Goal: Task Accomplishment & Management: Use online tool/utility

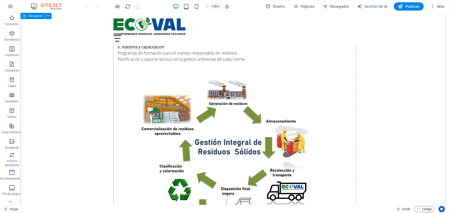
scroll to position [1683, 0]
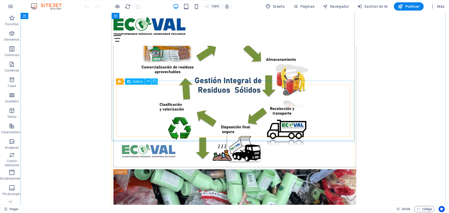
select select "4"
select select "px"
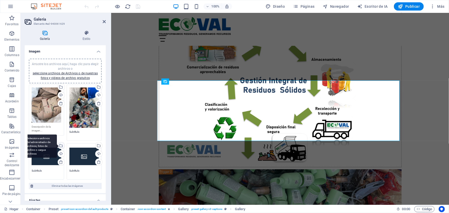
click at [60, 144] on div "Seleccione archivos del administrador de archivos, fotos de archivo o cargue ar…" at bounding box center [61, 146] width 8 height 8
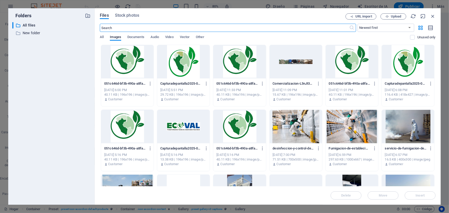
scroll to position [1719, 0]
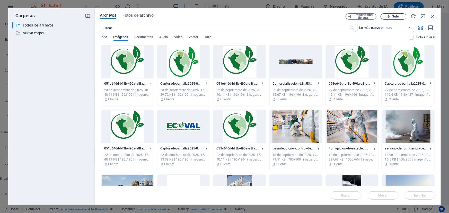
click at [398, 16] on font "Subir" at bounding box center [396, 16] width 8 height 4
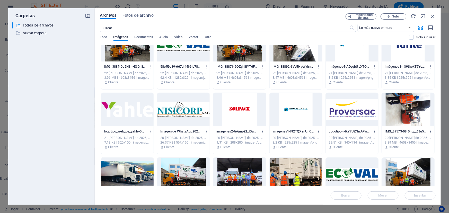
scroll to position [892, 0]
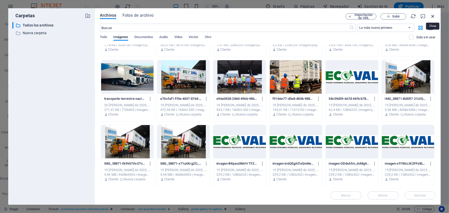
click at [433, 15] on icon "button" at bounding box center [433, 16] width 6 height 6
